Goal: Task Accomplishment & Management: Manage account settings

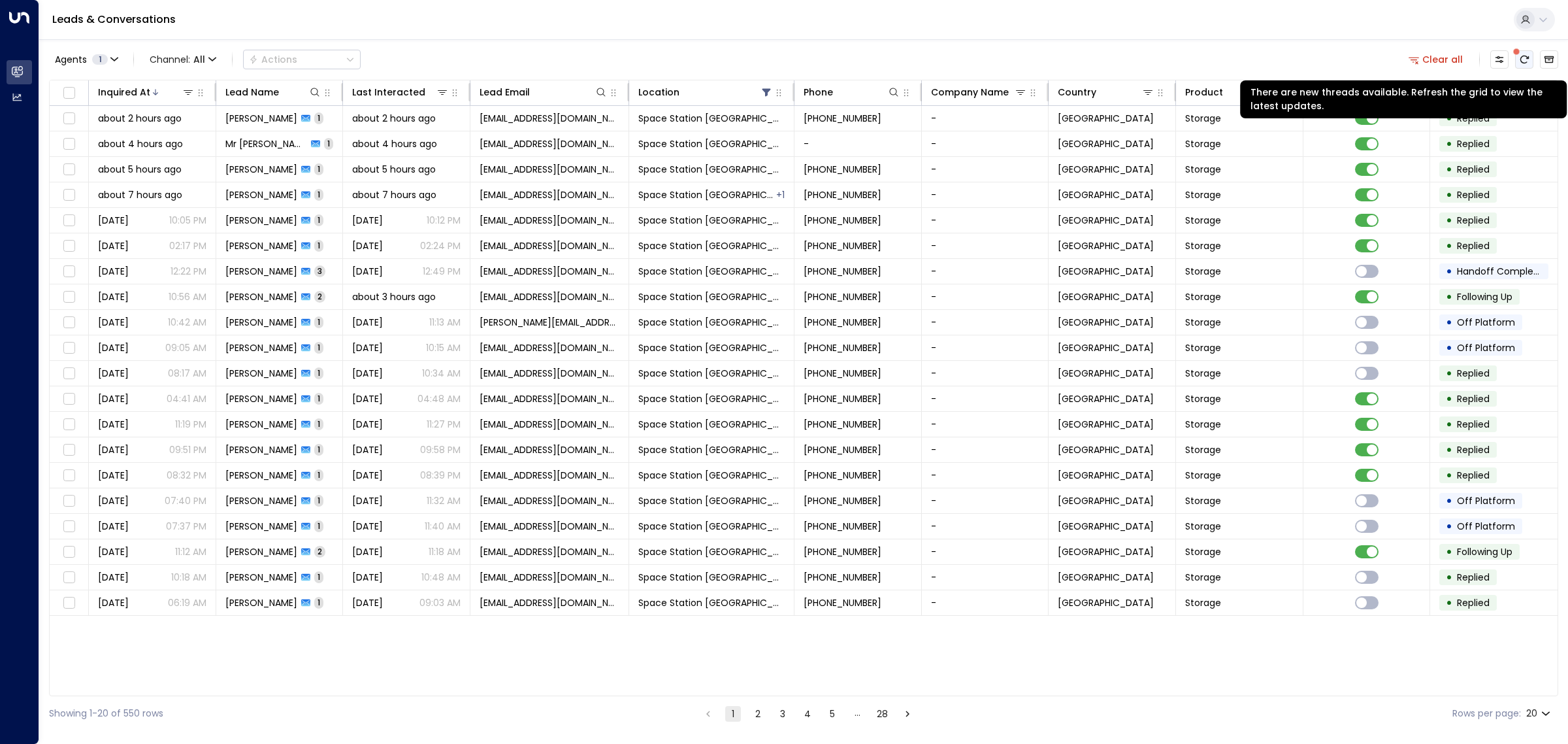
click at [1521, 55] on icon "There are new threads available. Refresh the grid to view the latest updates." at bounding box center [1523, 59] width 10 height 10
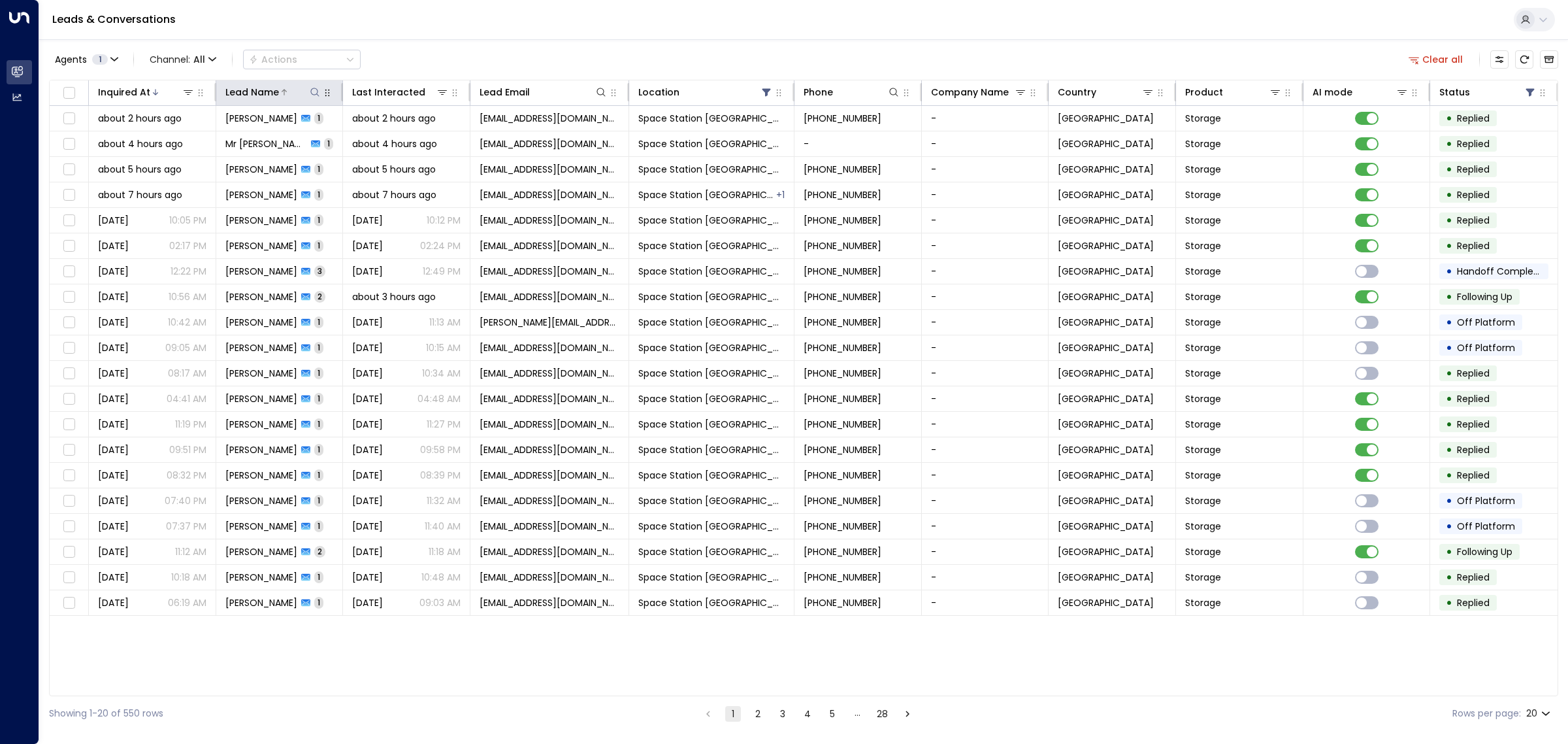
click at [285, 91] on icon at bounding box center [284, 92] width 5 height 6
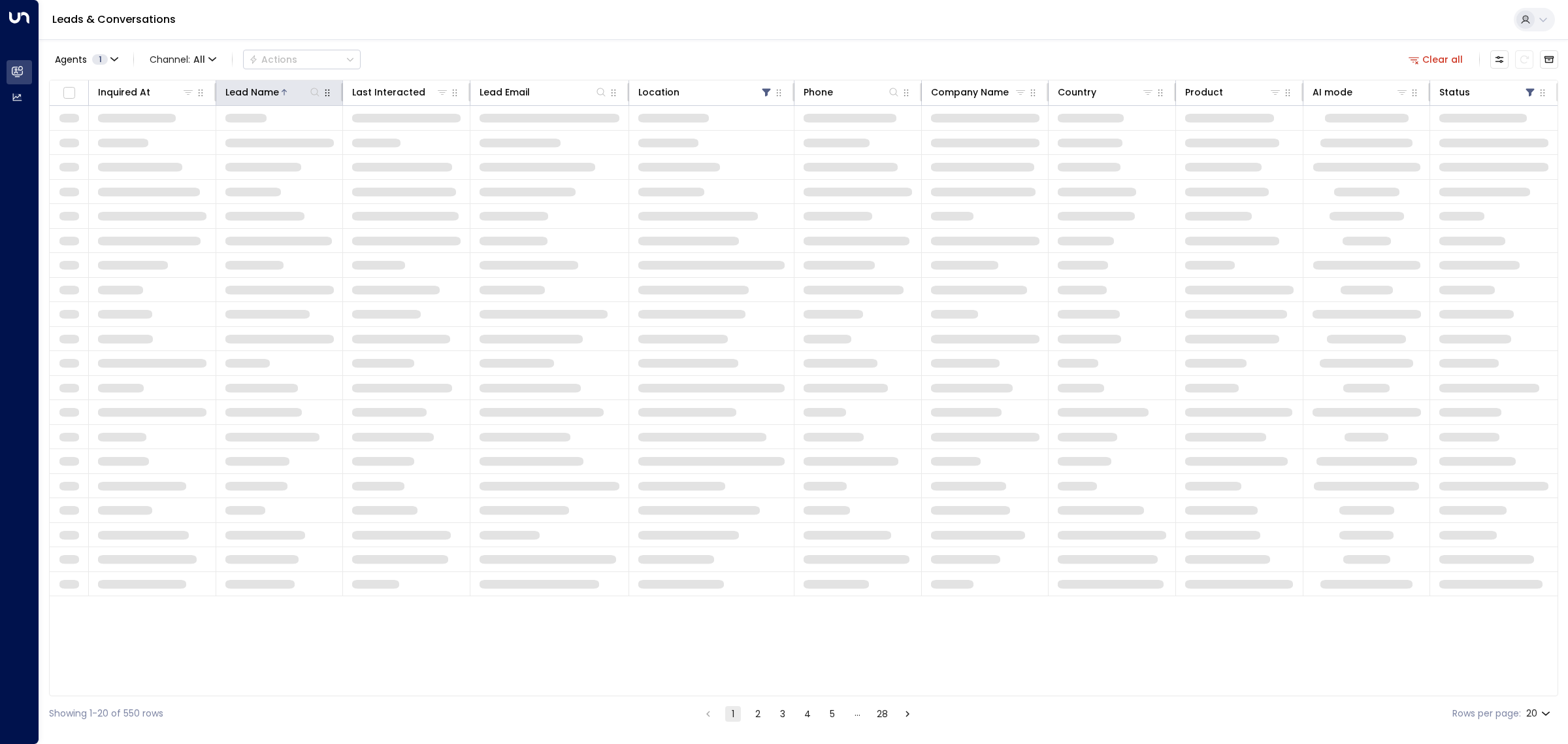
click at [285, 91] on icon at bounding box center [284, 92] width 5 height 6
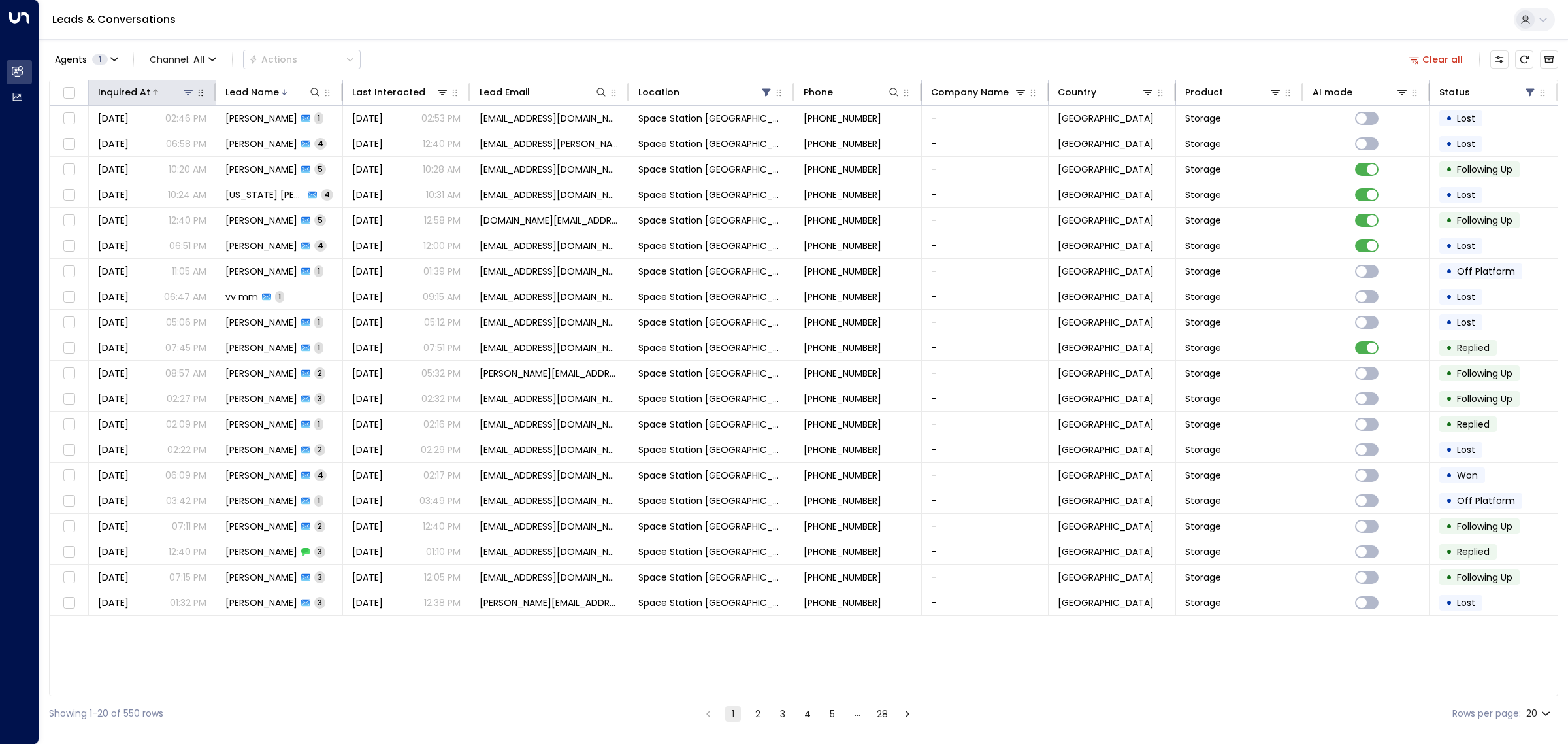
click at [164, 87] on div at bounding box center [172, 92] width 45 height 13
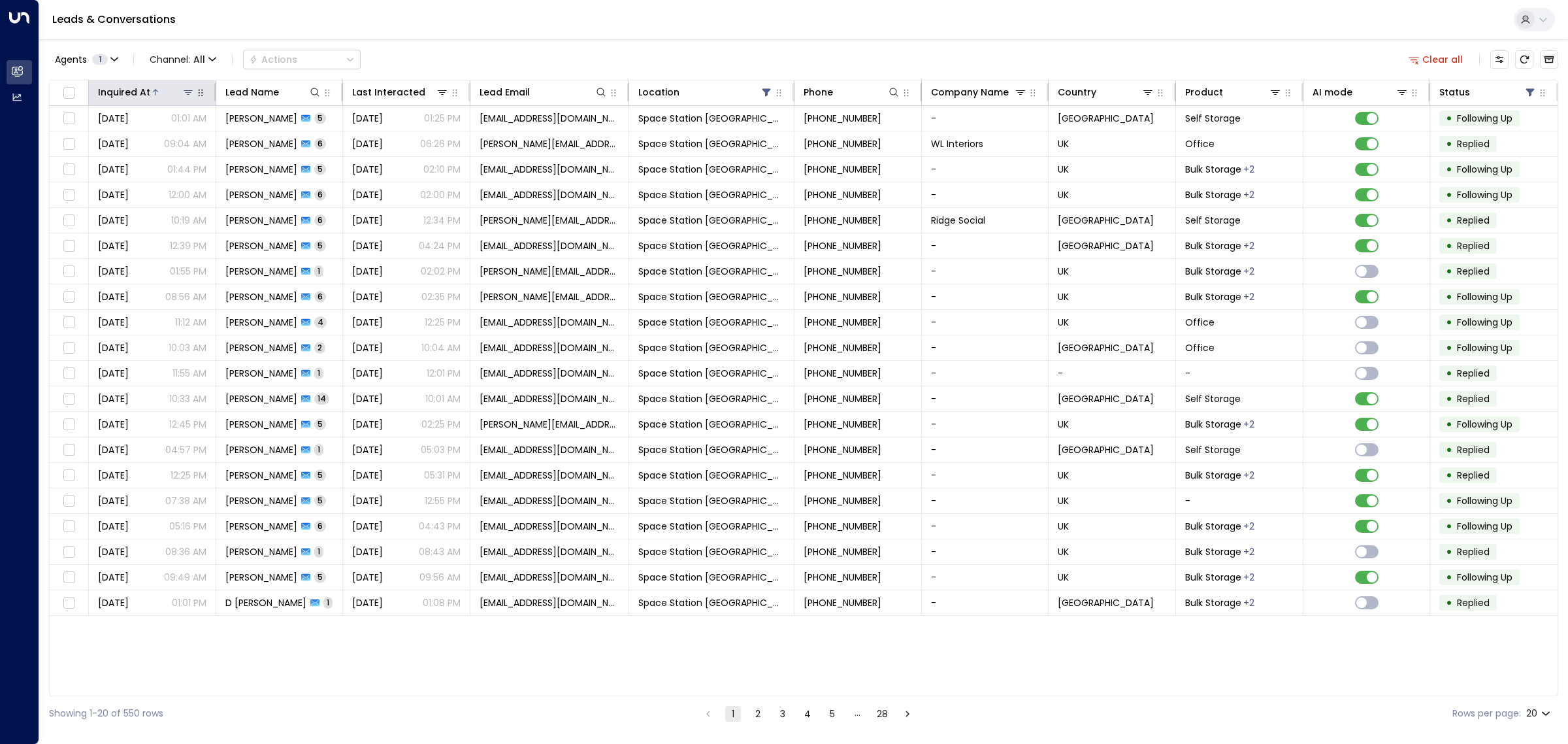
click at [164, 87] on div at bounding box center [172, 92] width 45 height 13
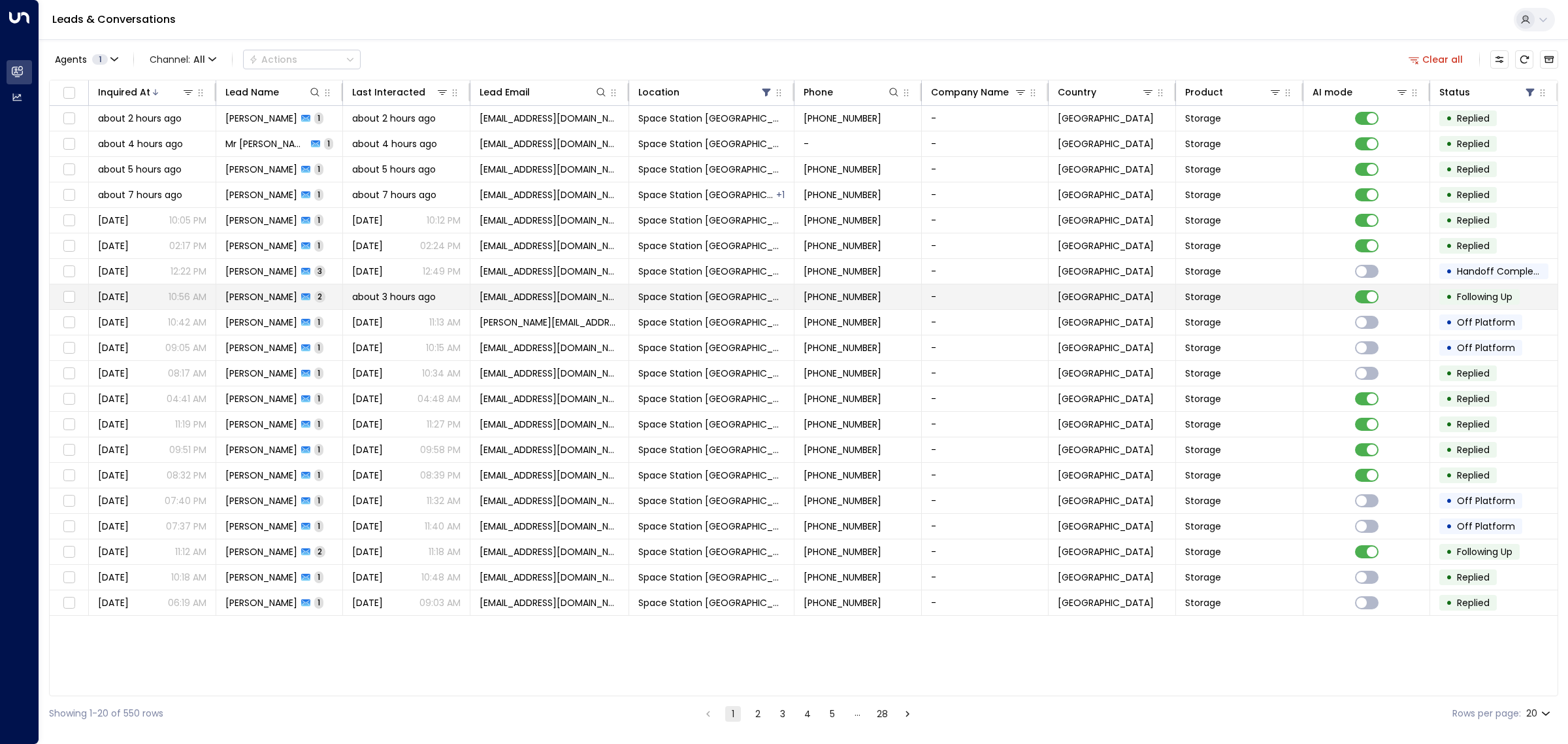
click at [282, 295] on div "[PERSON_NAME] 2" at bounding box center [276, 296] width 100 height 13
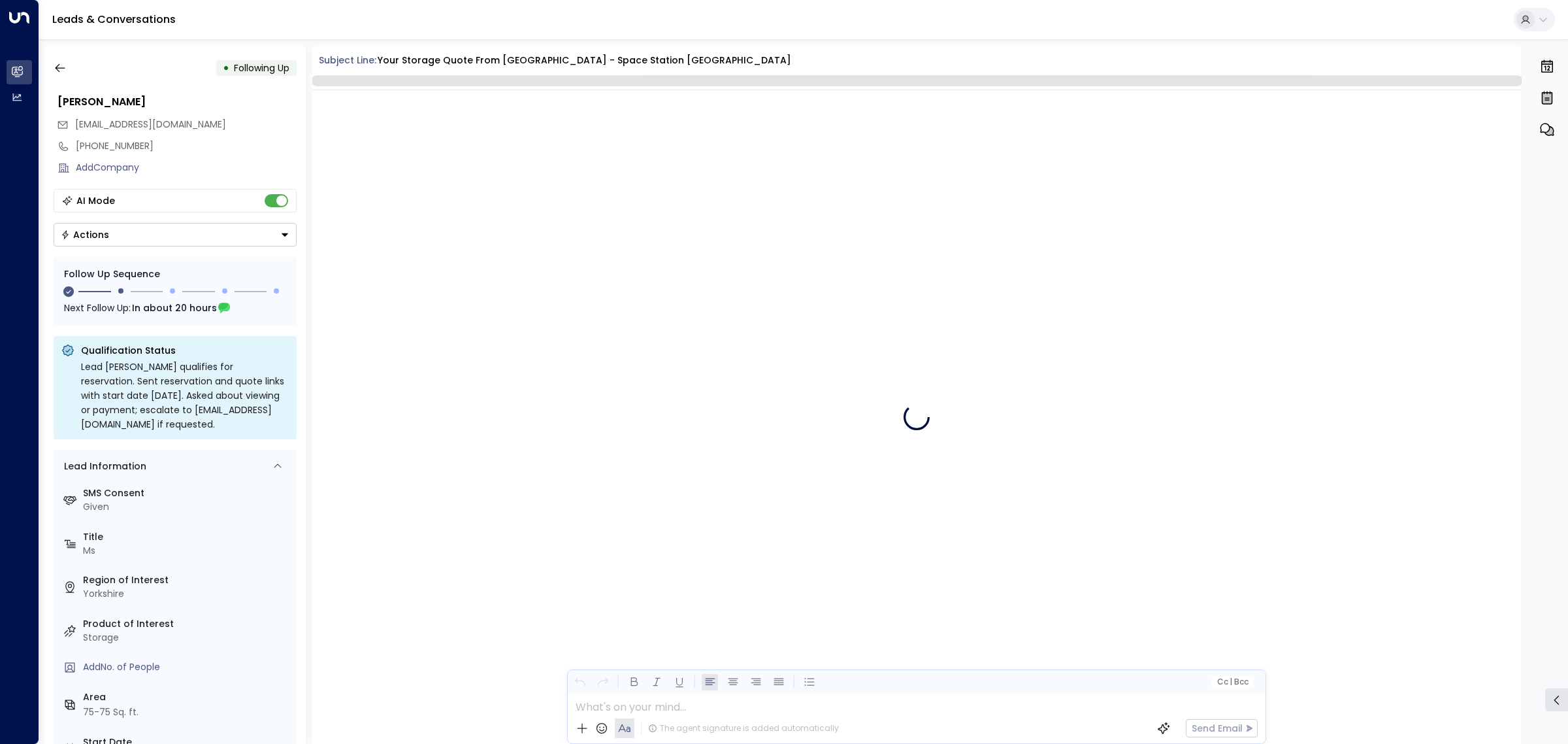
scroll to position [672, 0]
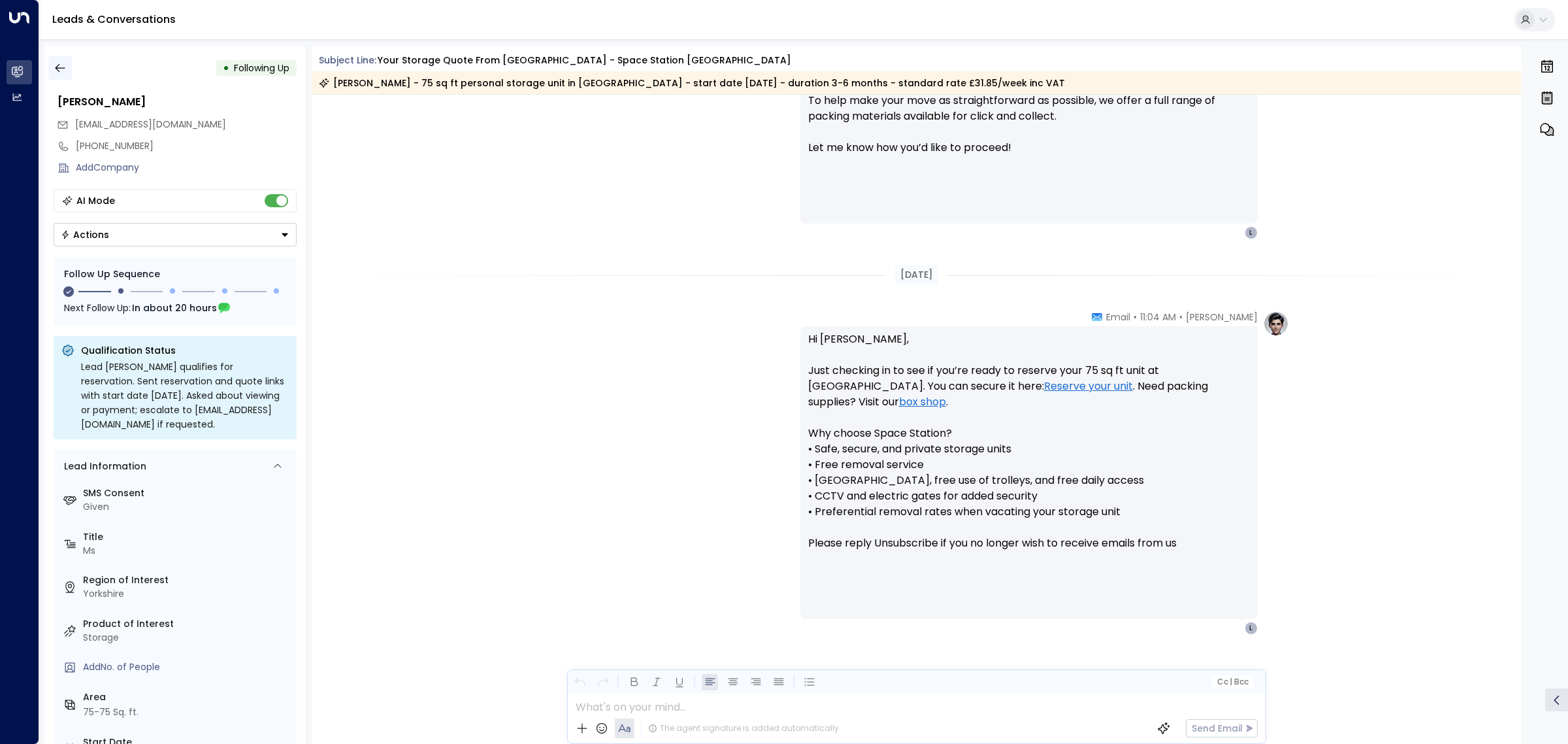
click at [63, 75] on button "button" at bounding box center [60, 68] width 23 height 23
